Goal: Check status: Check status

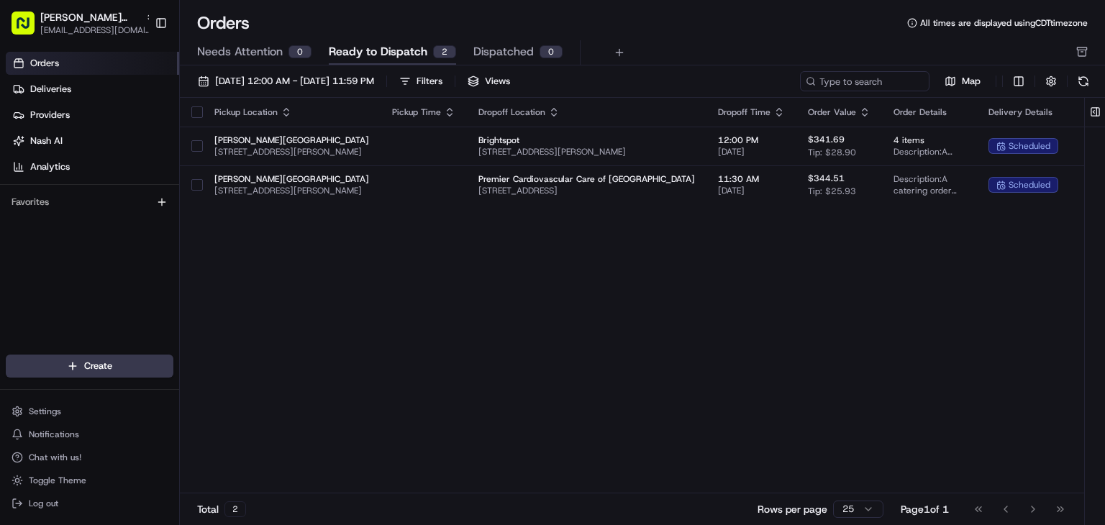
click at [329, 60] on span "Ready to Dispatch" at bounding box center [378, 51] width 99 height 17
click at [302, 57] on div "0" at bounding box center [299, 51] width 23 height 13
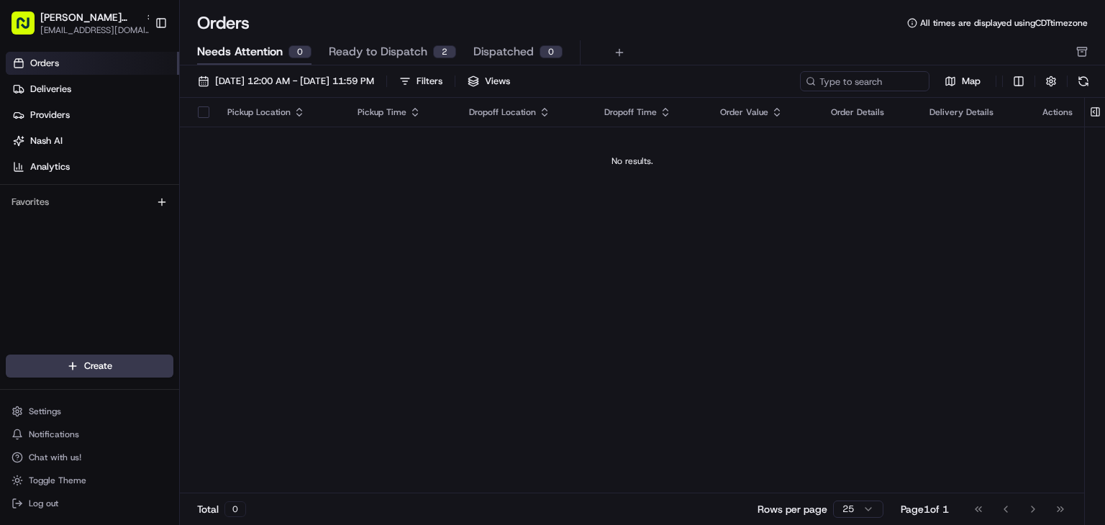
click at [383, 61] on button "Ready to Dispatch 2" at bounding box center [392, 52] width 127 height 24
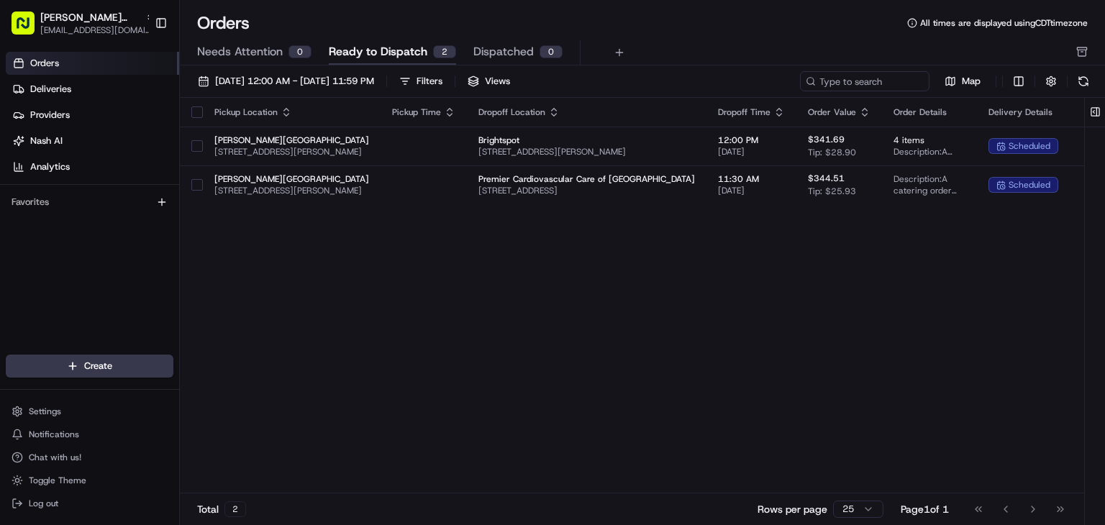
click at [498, 56] on span "Dispatched" at bounding box center [503, 51] width 60 height 17
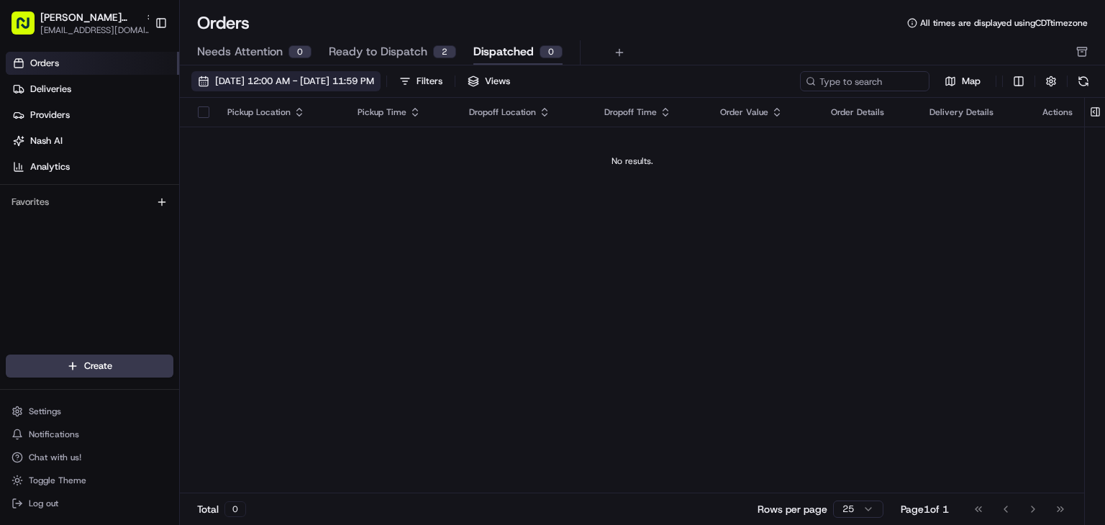
click at [340, 89] on button "[DATE] 12:00 AM - [DATE] 11:59 PM" at bounding box center [285, 81] width 189 height 20
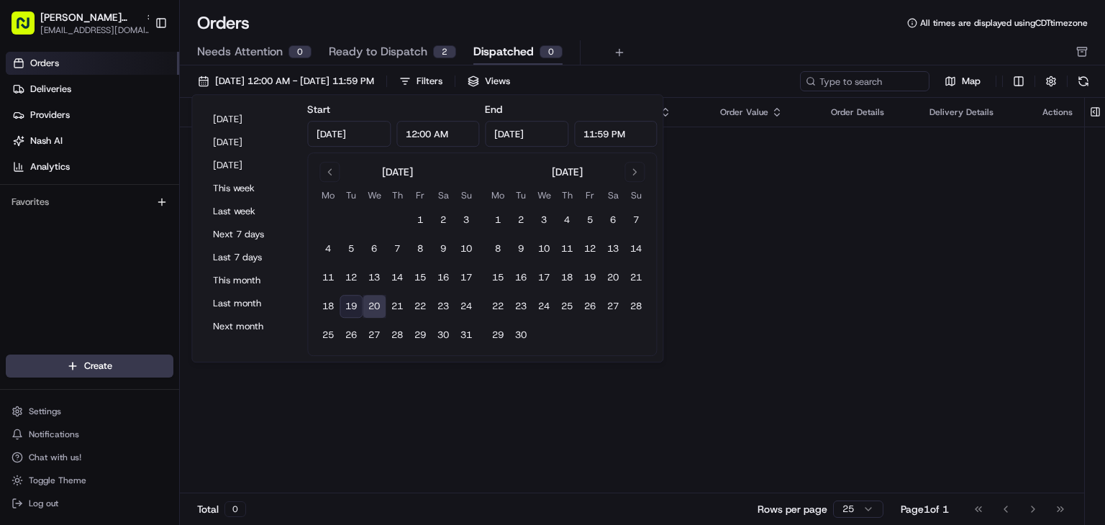
click at [429, 47] on button "Ready to Dispatch 2" at bounding box center [392, 52] width 127 height 24
